Goal: Information Seeking & Learning: Learn about a topic

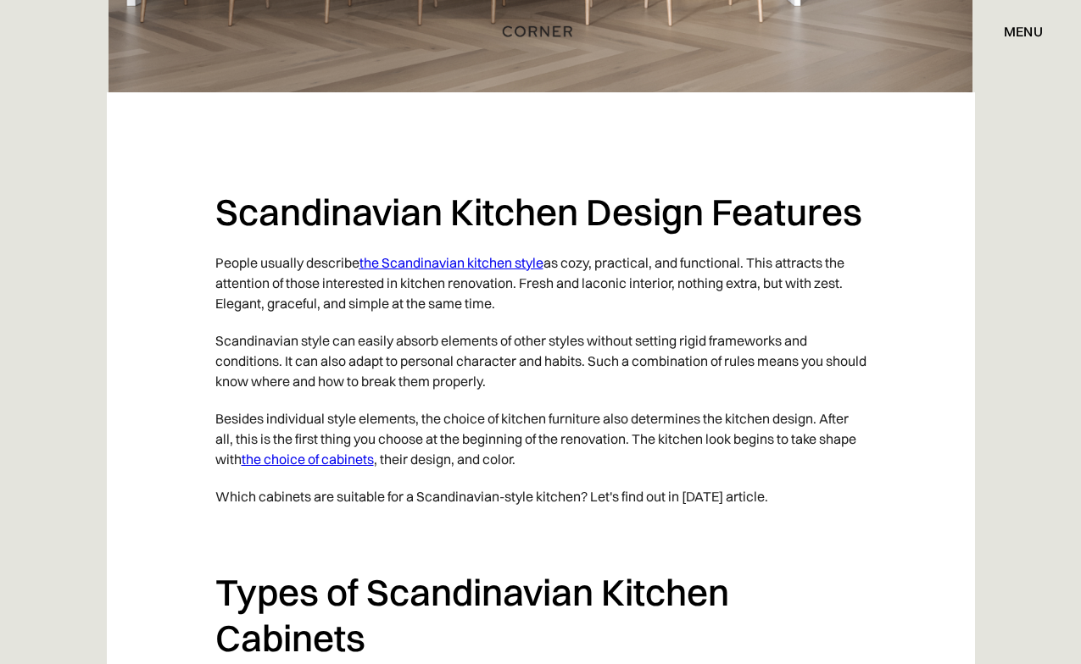
scroll to position [1017, 0]
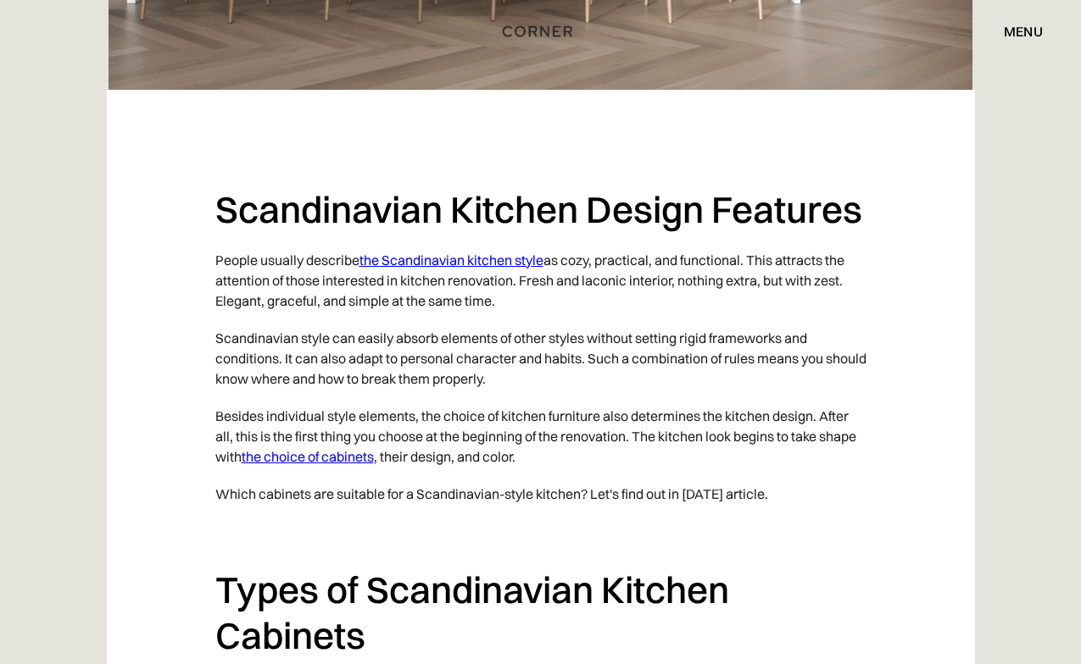
click at [388, 263] on link "the Scandinavian kitchen style" at bounding box center [451, 260] width 184 height 17
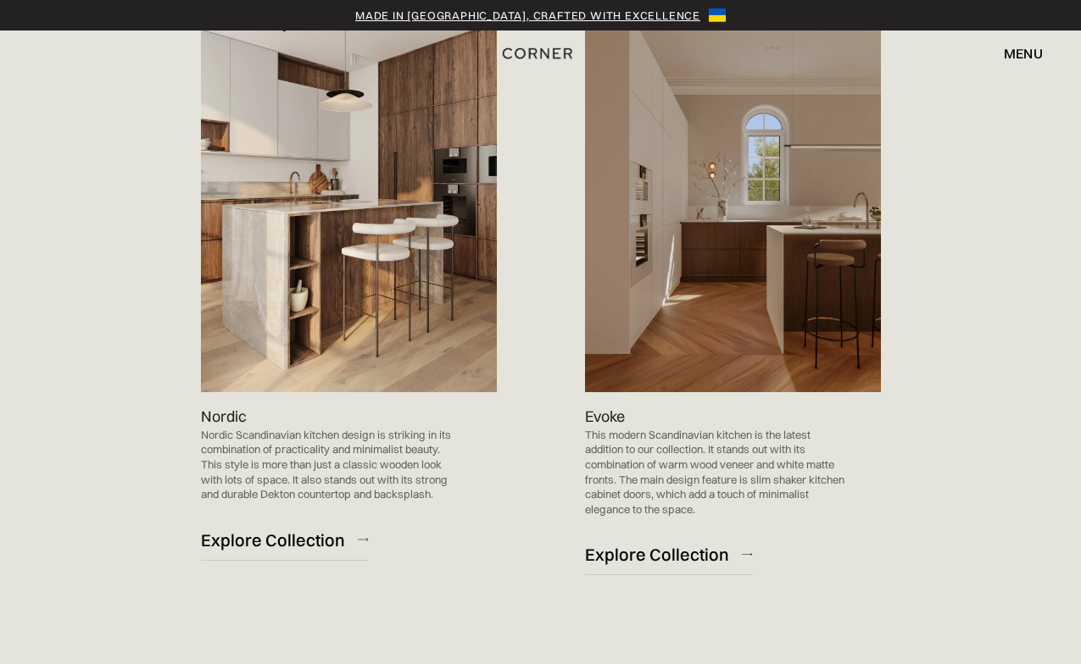
scroll to position [988, 0]
click at [366, 338] on img at bounding box center [349, 183] width 296 height 419
click at [342, 256] on img at bounding box center [349, 183] width 296 height 419
click at [308, 542] on div "Explore Collection" at bounding box center [273, 540] width 144 height 23
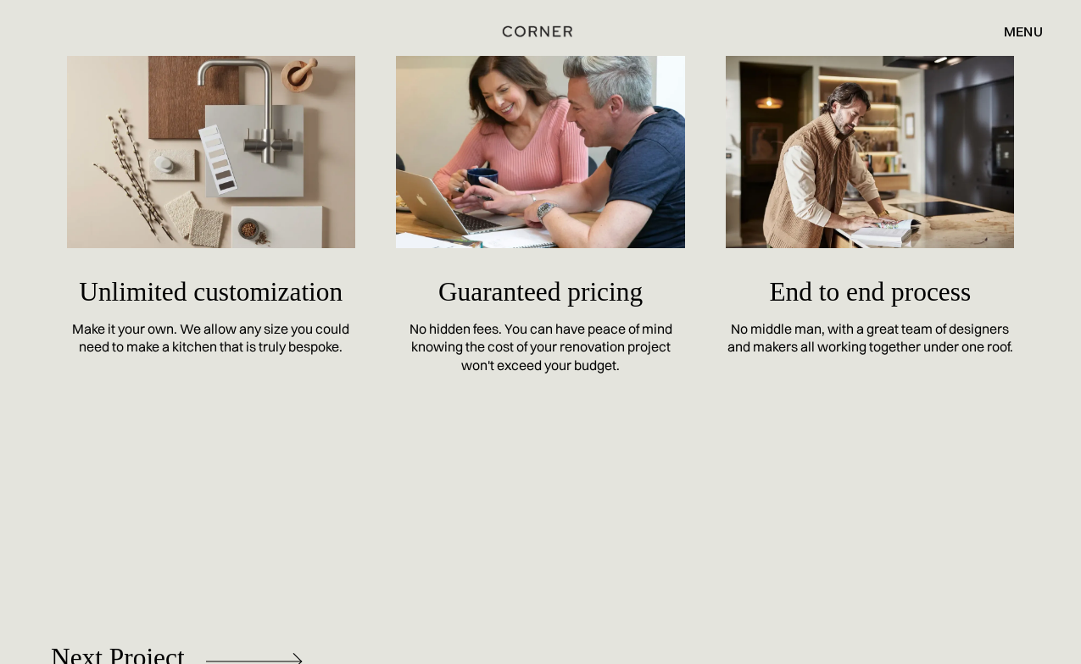
scroll to position [7070, 0]
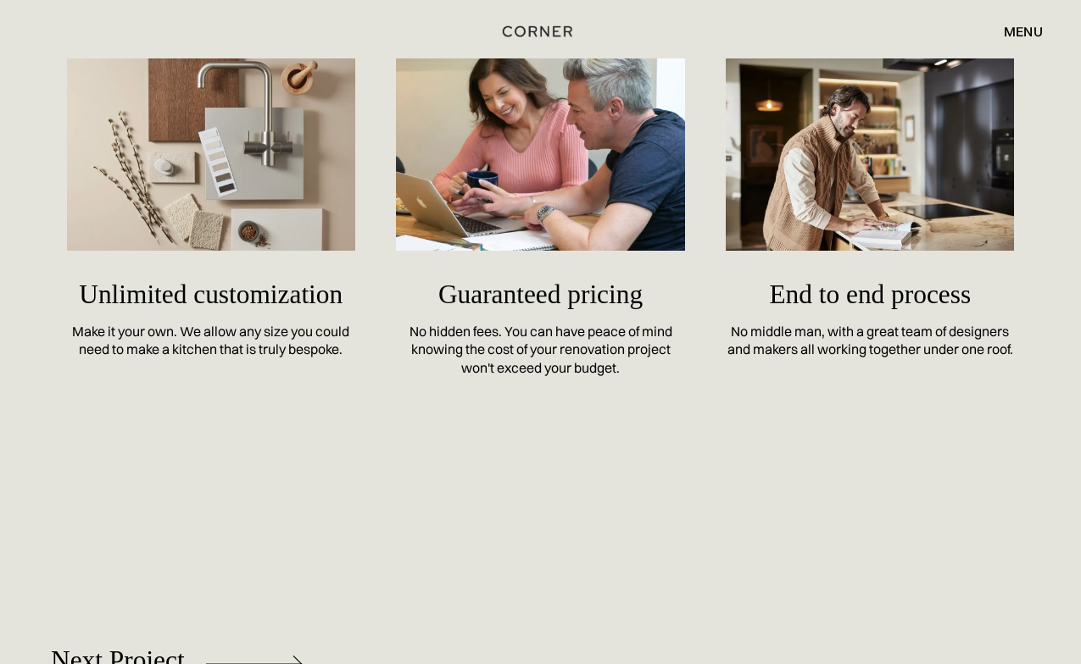
click at [708, 458] on div "Unlimited customization Make it your own. We allow any size you could need to m…" at bounding box center [540, 218] width 1081 height 590
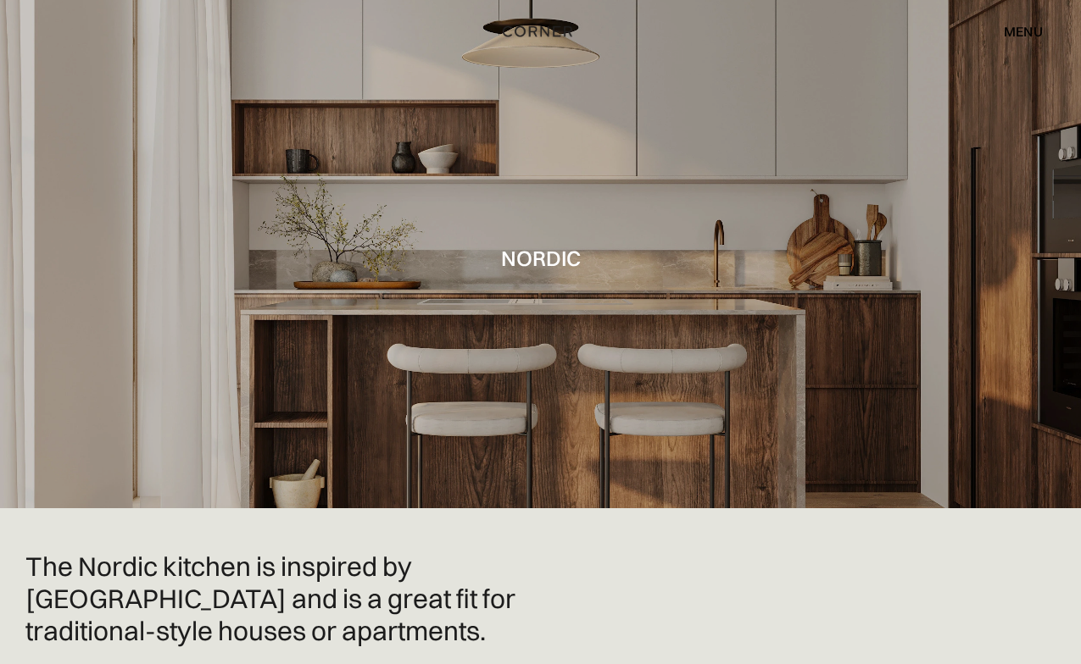
scroll to position [0, 0]
click at [521, 29] on img "home" at bounding box center [534, 30] width 69 height 22
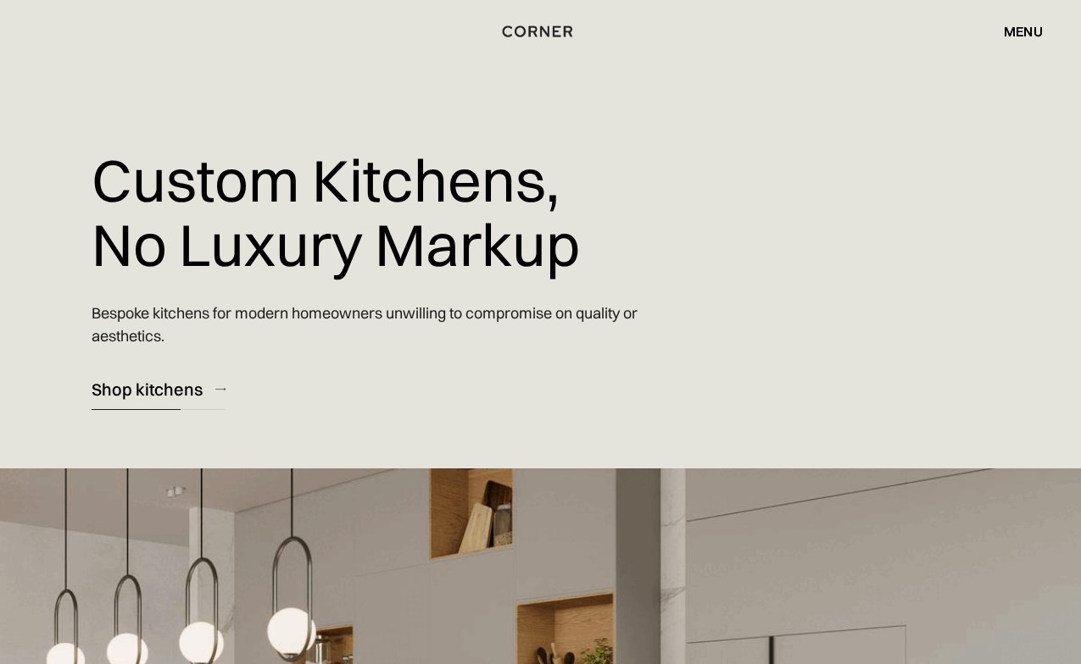
click at [174, 395] on div "Shop kitchens" at bounding box center [147, 389] width 111 height 23
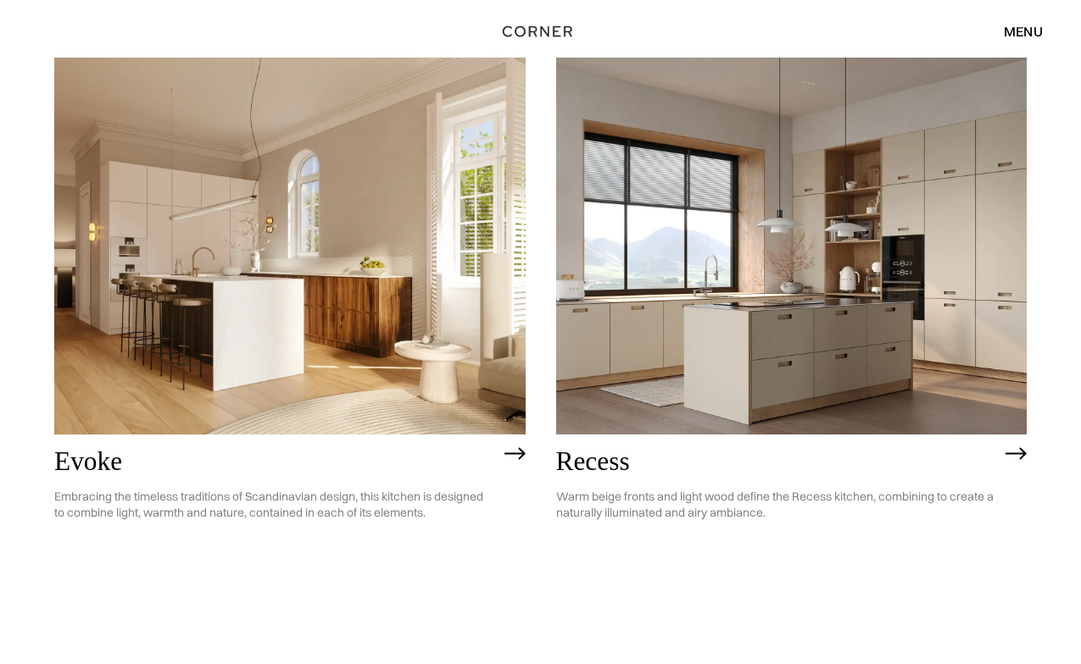
scroll to position [2062, 0]
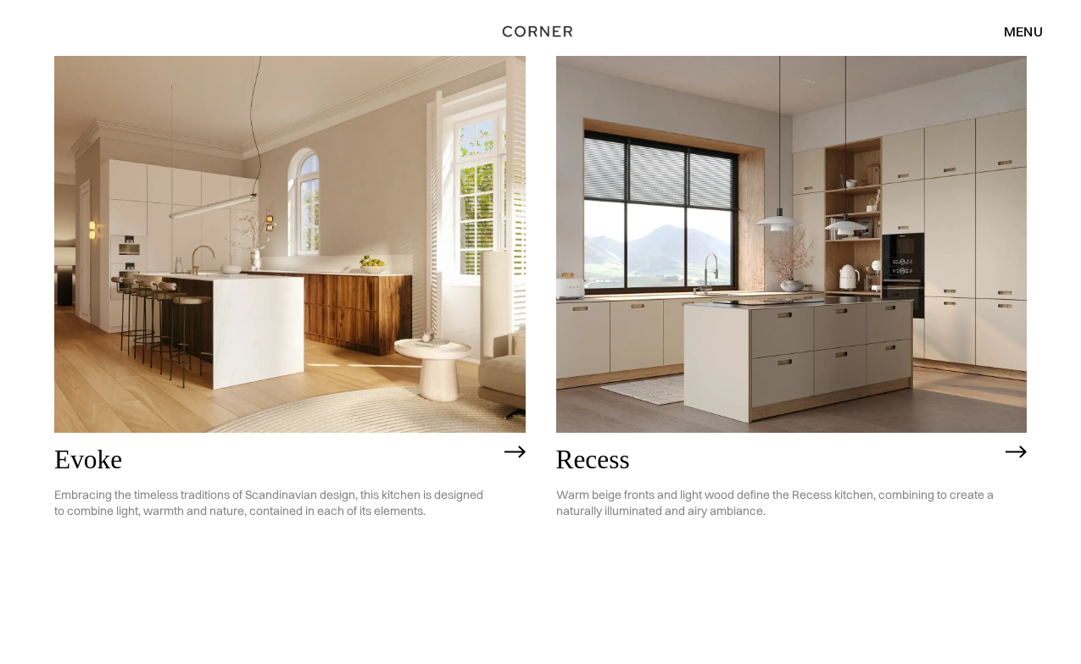
click at [870, 561] on link "Recess Warm beige fronts and light wood define the Recess kitchen, combining to…" at bounding box center [791, 347] width 471 height 582
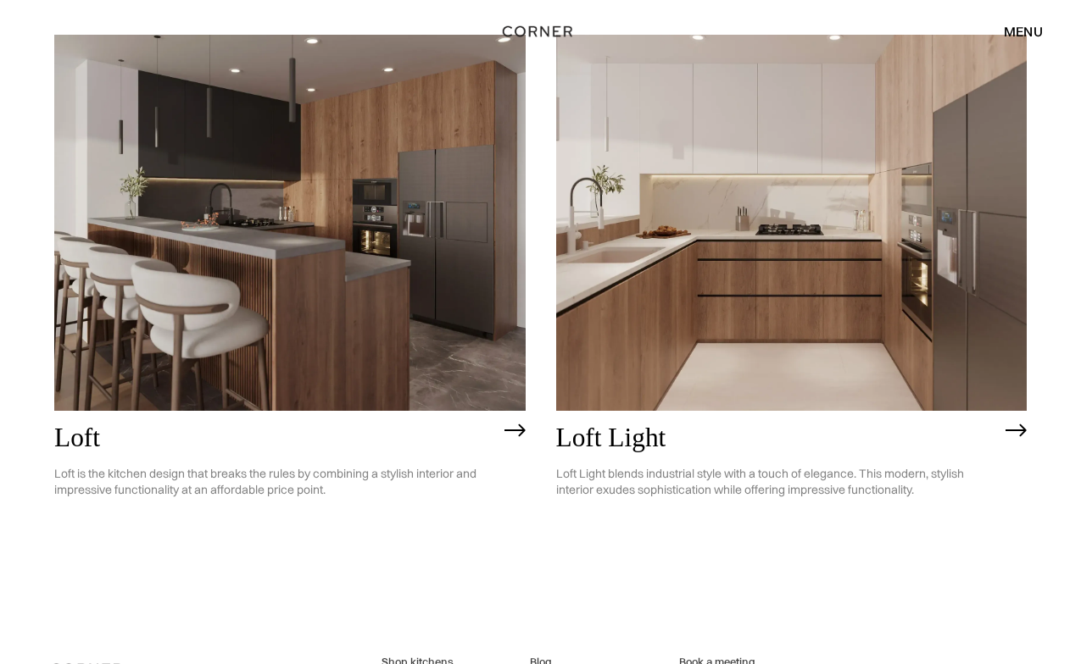
scroll to position [3945, 0]
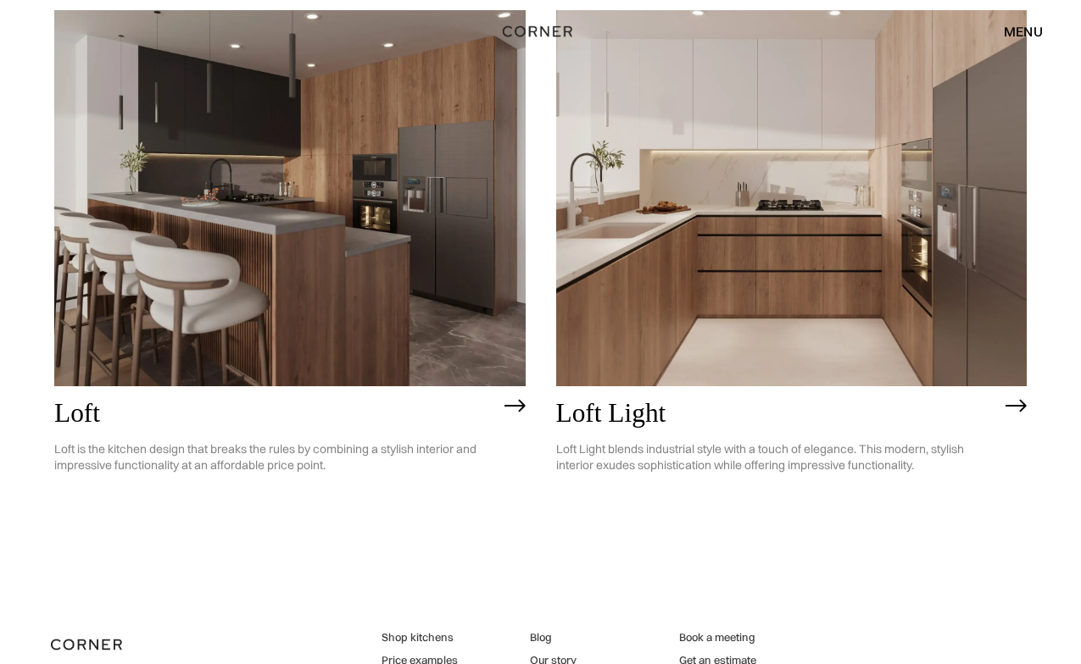
click at [431, 251] on img at bounding box center [289, 198] width 471 height 376
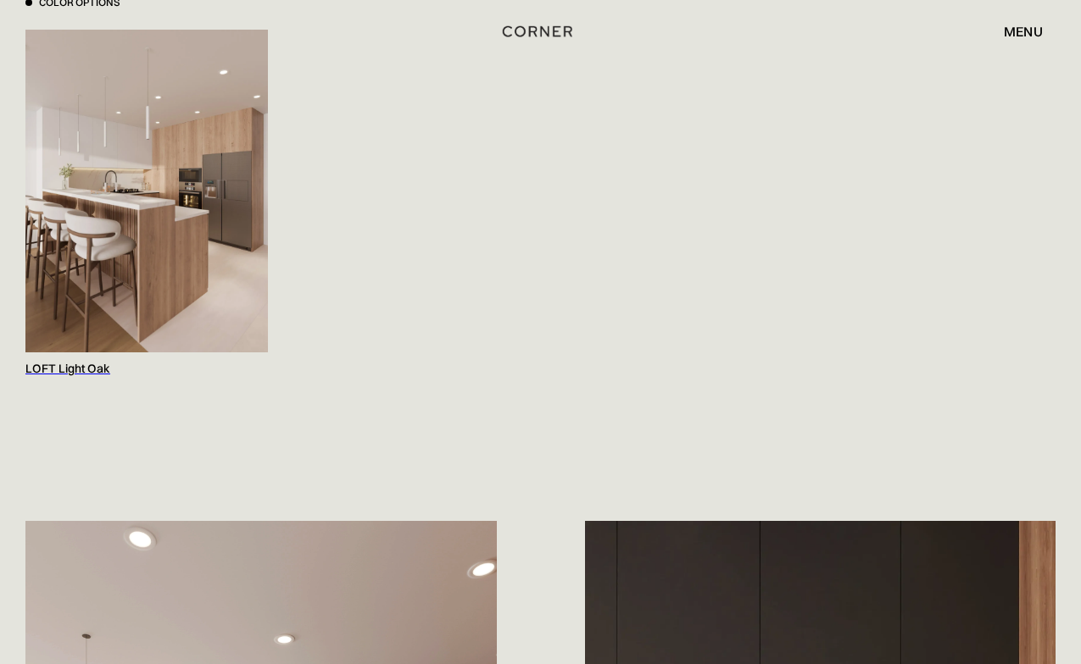
scroll to position [1620, 0]
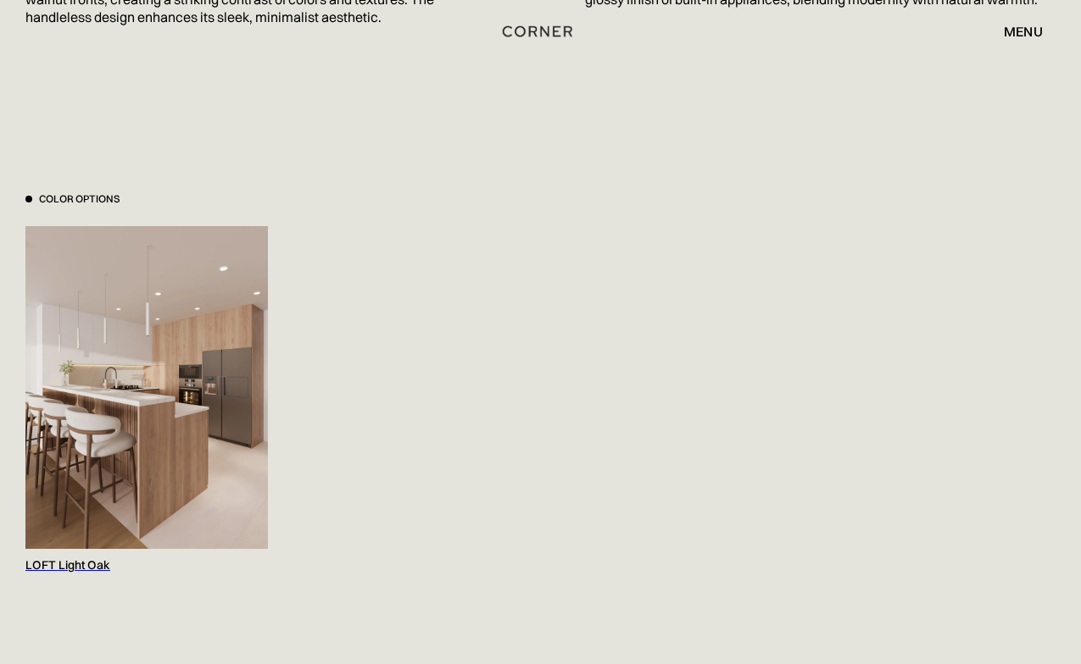
click at [161, 436] on img at bounding box center [146, 387] width 242 height 323
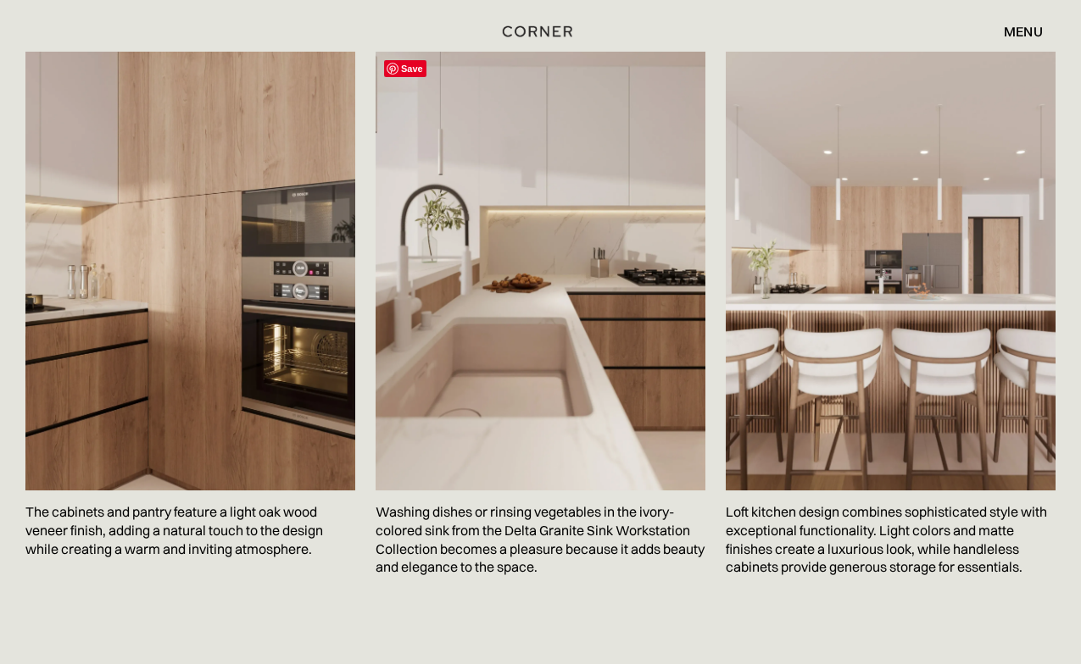
scroll to position [3181, 0]
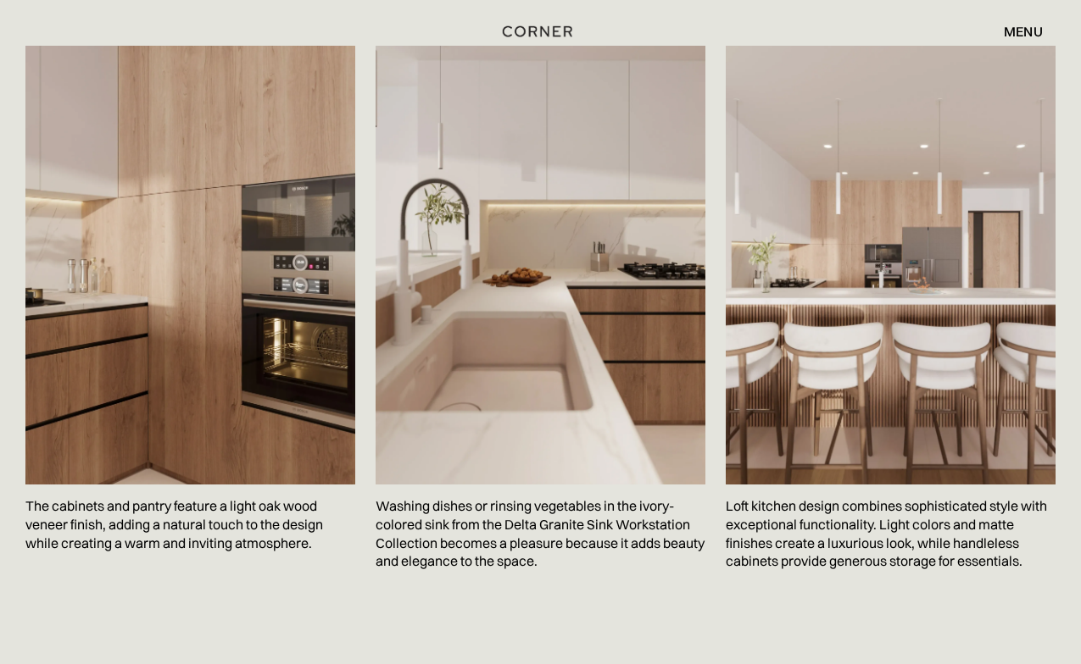
click at [742, 610] on div "Save The cabinets and pantry feature a light oak wood veneer finish, adding a n…" at bounding box center [540, 348] width 1081 height 691
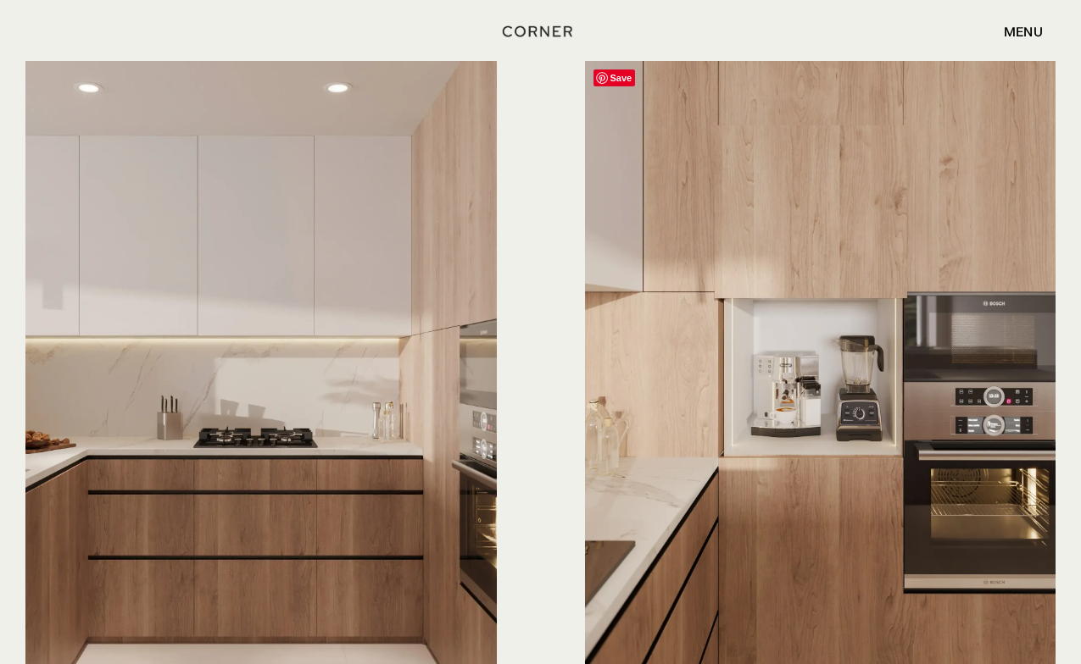
scroll to position [4542, 0]
